Goal: Check status

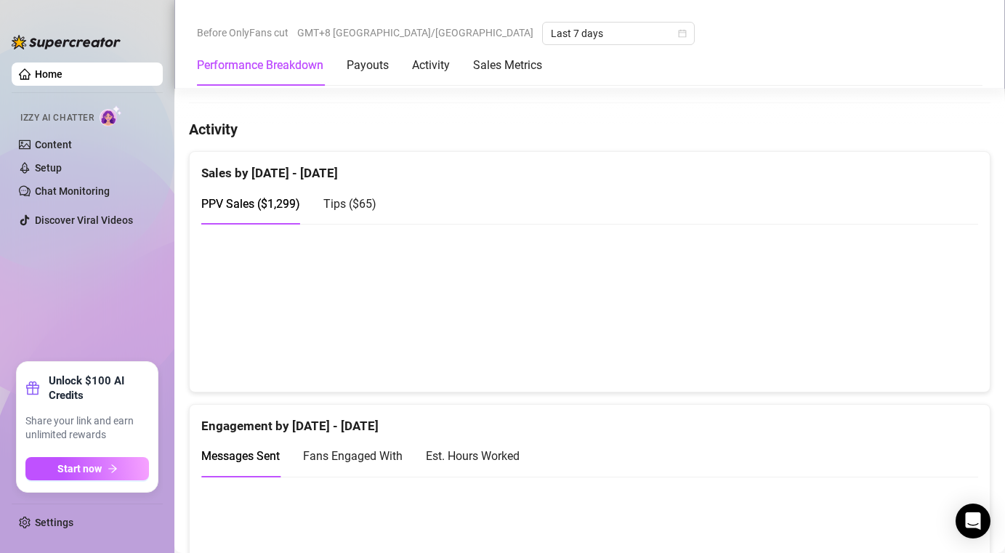
scroll to position [812, 0]
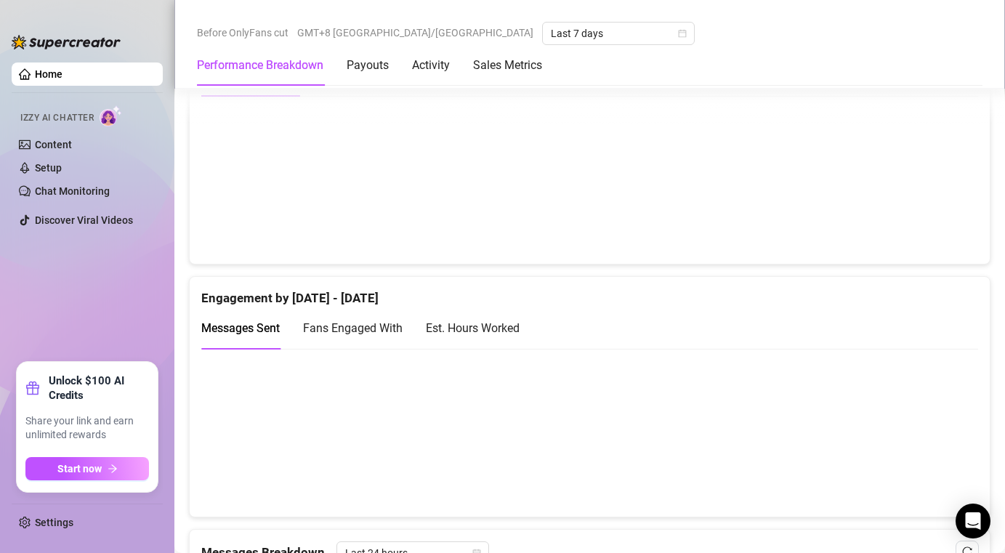
click at [473, 47] on div "Performance Breakdown Payouts Activity Sales Metrics" at bounding box center [369, 65] width 345 height 41
click at [551, 37] on span "Last 7 days" at bounding box center [618, 34] width 135 height 22
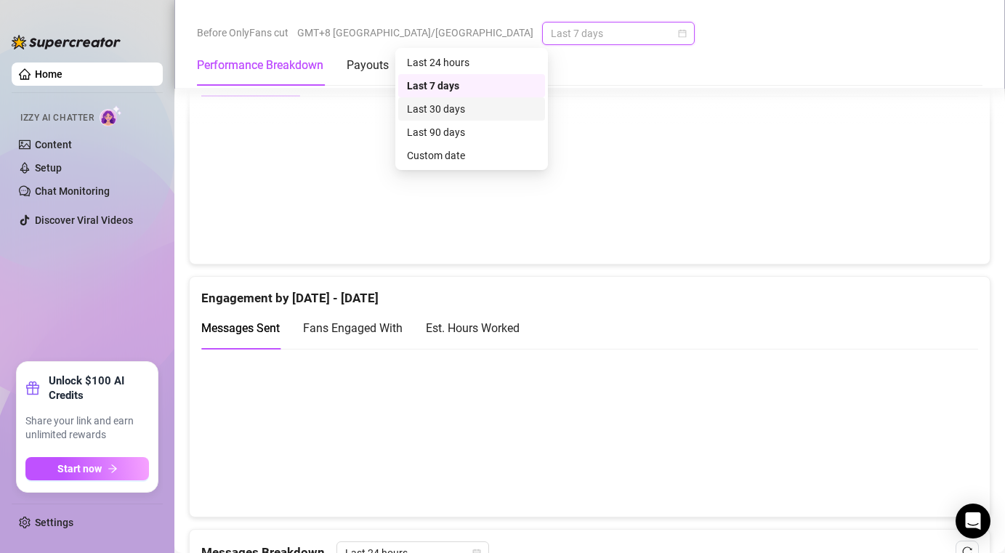
click at [454, 102] on div "Last 30 days" at bounding box center [471, 109] width 129 height 16
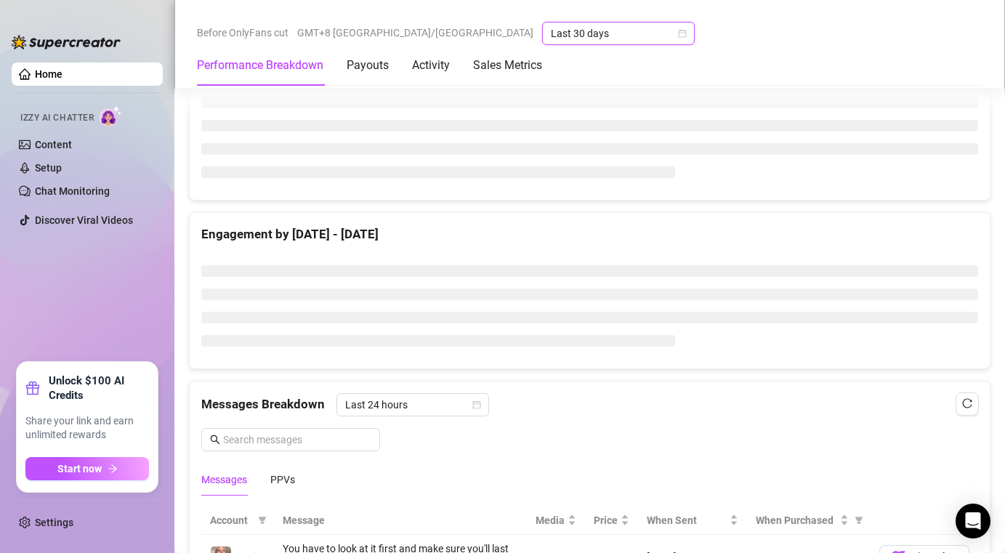
scroll to position [832, 0]
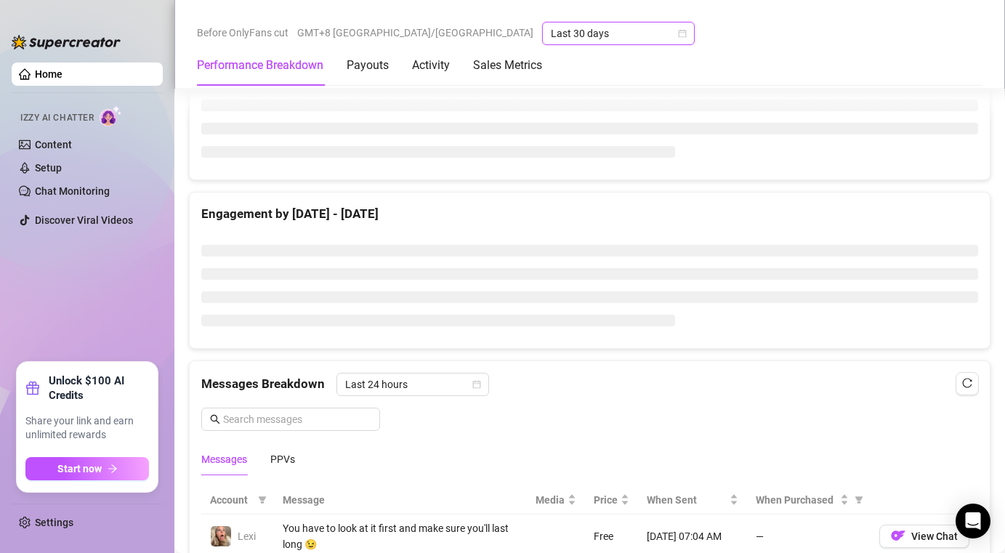
click at [551, 27] on span "Last 30 days" at bounding box center [618, 34] width 135 height 22
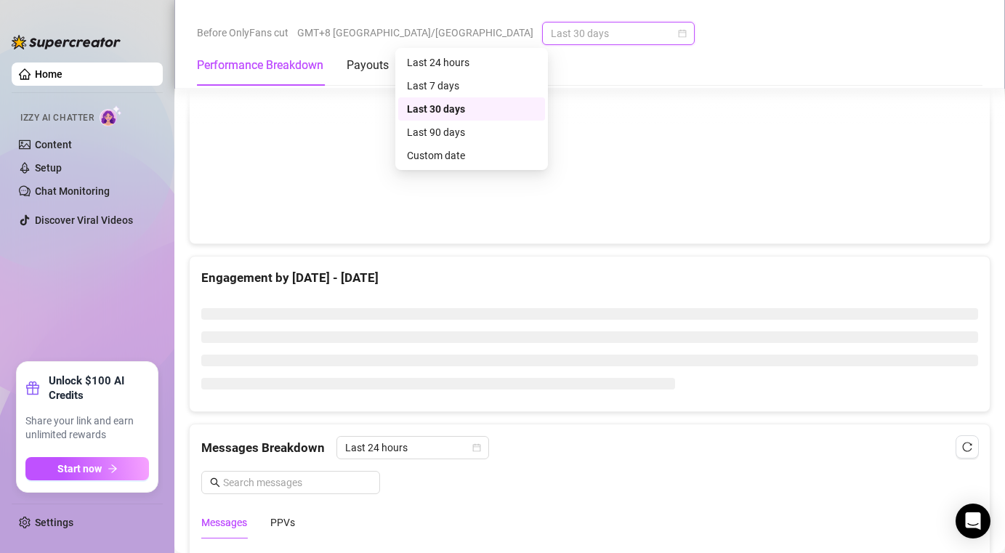
scroll to position [812, 0]
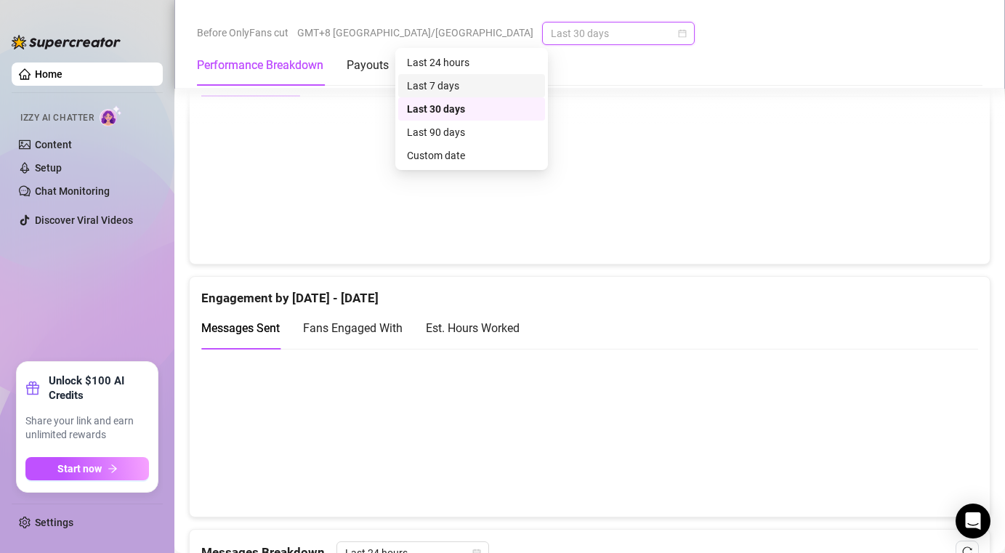
drag, startPoint x: 478, startPoint y: 88, endPoint x: 488, endPoint y: 88, distance: 10.9
click at [478, 88] on div "Last 7 days" at bounding box center [471, 86] width 129 height 16
